Goal: Task Accomplishment & Management: Manage account settings

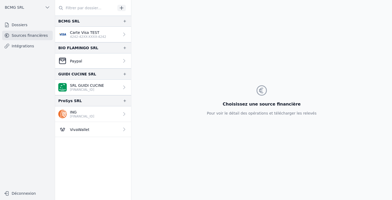
click at [84, 87] on p "SRL GUIDI CUCINE" at bounding box center [87, 85] width 34 height 5
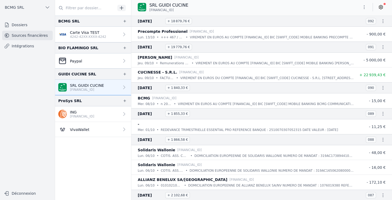
click at [17, 27] on link "Dossiers" at bounding box center [27, 25] width 51 height 10
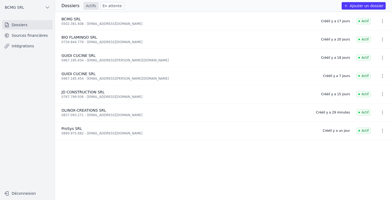
click at [22, 34] on link "Sources financières" at bounding box center [27, 36] width 51 height 10
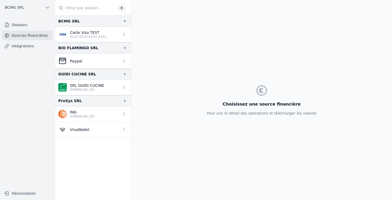
click at [23, 45] on link "Intégrations" at bounding box center [27, 46] width 51 height 10
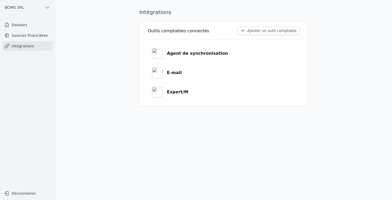
click at [17, 31] on link "Sources financières" at bounding box center [27, 36] width 51 height 10
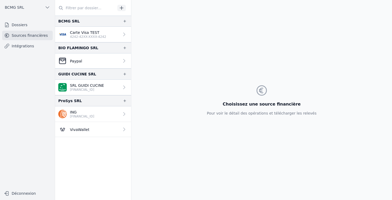
click at [82, 129] on p "VivaWallet" at bounding box center [79, 129] width 19 height 5
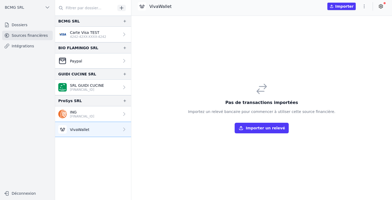
click at [72, 116] on p "[FINANCIAL_ID]" at bounding box center [82, 117] width 24 height 4
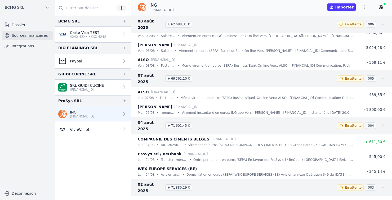
scroll to position [2977, 0]
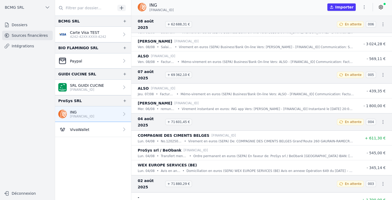
click at [86, 115] on p "[FINANCIAL_ID]" at bounding box center [82, 117] width 24 height 4
click at [123, 116] on icon at bounding box center [124, 114] width 5 height 5
click at [70, 86] on div "SRL GUIDI CUCINE [FINANCIAL_ID]" at bounding box center [81, 87] width 46 height 9
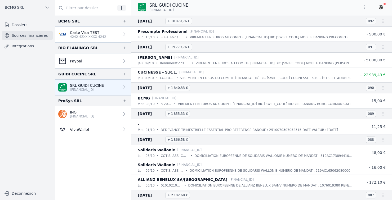
click at [77, 114] on p "ING" at bounding box center [82, 112] width 24 height 5
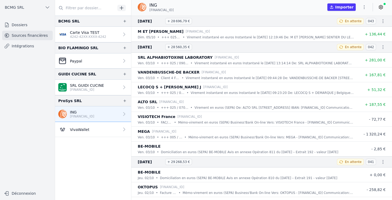
click at [75, 88] on p "[FINANCIAL_ID]" at bounding box center [87, 90] width 34 height 4
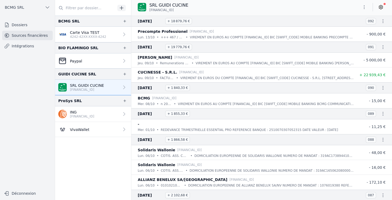
click at [81, 113] on p "ING" at bounding box center [82, 112] width 24 height 5
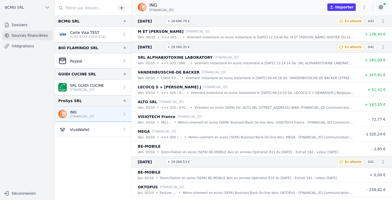
click at [347, 7] on button "Importer" at bounding box center [342, 6] width 28 height 7
click at [380, 5] on div "Importer un relevé de compte Choisissez un fichier au format PDF, CSV, Excel ou…" at bounding box center [196, 100] width 392 height 200
click at [378, 9] on icon at bounding box center [380, 7] width 5 height 5
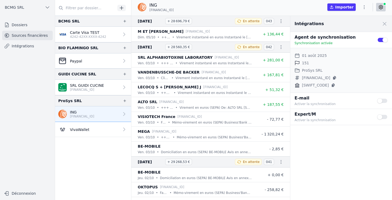
click at [383, 117] on button "Use setting" at bounding box center [382, 117] width 11 height 5
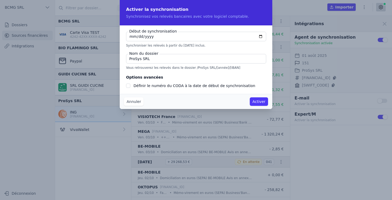
click at [129, 100] on button "Annuler" at bounding box center [134, 102] width 20 height 8
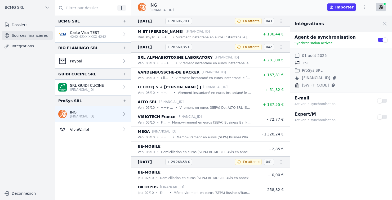
click at [69, 61] on div "Paypal" at bounding box center [70, 61] width 24 height 8
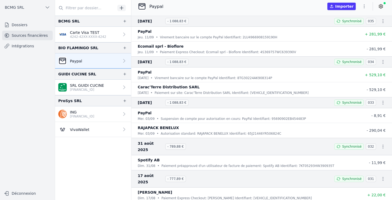
click at [14, 25] on link "Dossiers" at bounding box center [27, 25] width 51 height 10
